Goal: Information Seeking & Learning: Learn about a topic

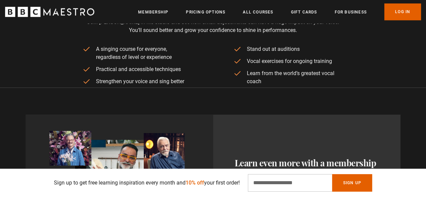
scroll to position [0, 771]
click at [251, 10] on link "All Courses" at bounding box center [258, 12] width 30 height 7
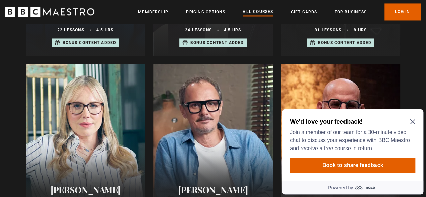
scroll to position [547, 0]
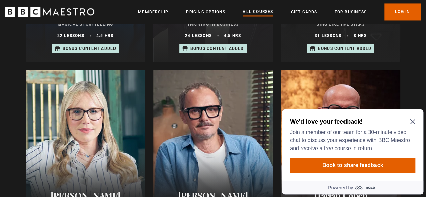
click at [321, 52] on p "Bonus content added" at bounding box center [345, 48] width 54 height 6
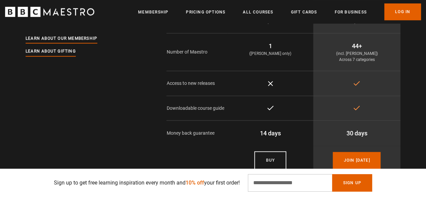
scroll to position [0, 428]
